Goal: Find specific page/section: Find specific page/section

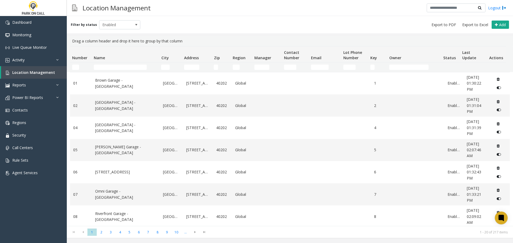
click at [129, 64] on td "Name Filter" at bounding box center [125, 68] width 67 height 10
click at [126, 66] on input "Name Filter" at bounding box center [120, 67] width 53 height 5
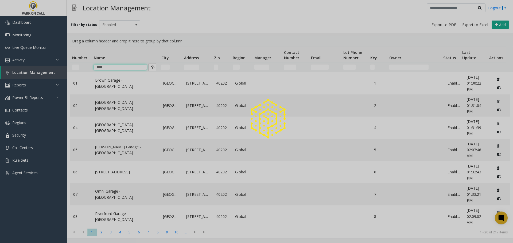
type input "****"
click at [124, 85] on div at bounding box center [256, 121] width 513 height 243
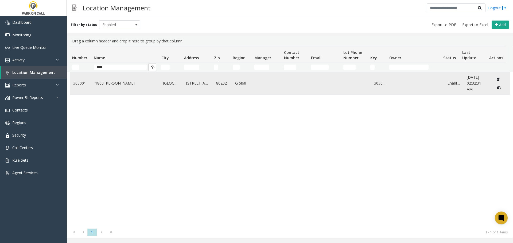
click at [124, 85] on link "1800 [PERSON_NAME]" at bounding box center [126, 83] width 62 height 6
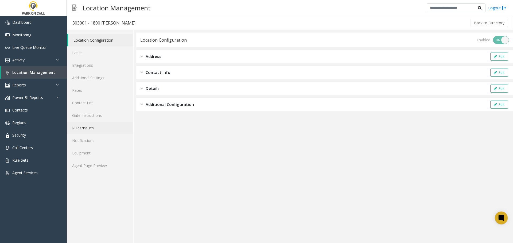
click at [99, 129] on link "Rules/Issues" at bounding box center [100, 128] width 67 height 13
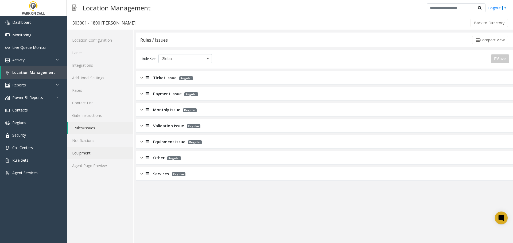
click at [96, 158] on link "Equipment" at bounding box center [100, 153] width 67 height 13
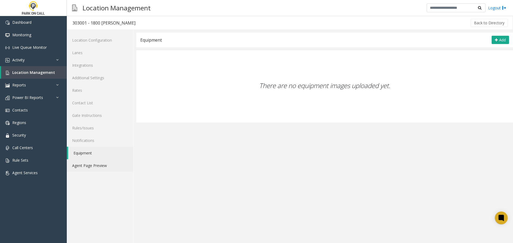
click at [99, 165] on link "Agent Page Preview" at bounding box center [100, 165] width 67 height 13
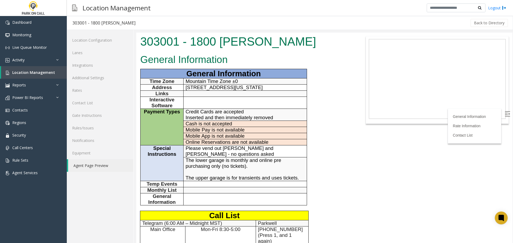
drag, startPoint x: 295, startPoint y: 88, endPoint x: 186, endPoint y: 87, distance: 109.0
click at [186, 87] on p "[STREET_ADDRESS][US_STATE]" at bounding box center [245, 88] width 119 height 6
copy span "[STREET_ADDRESS][US_STATE]"
